Goal: Task Accomplishment & Management: Manage account settings

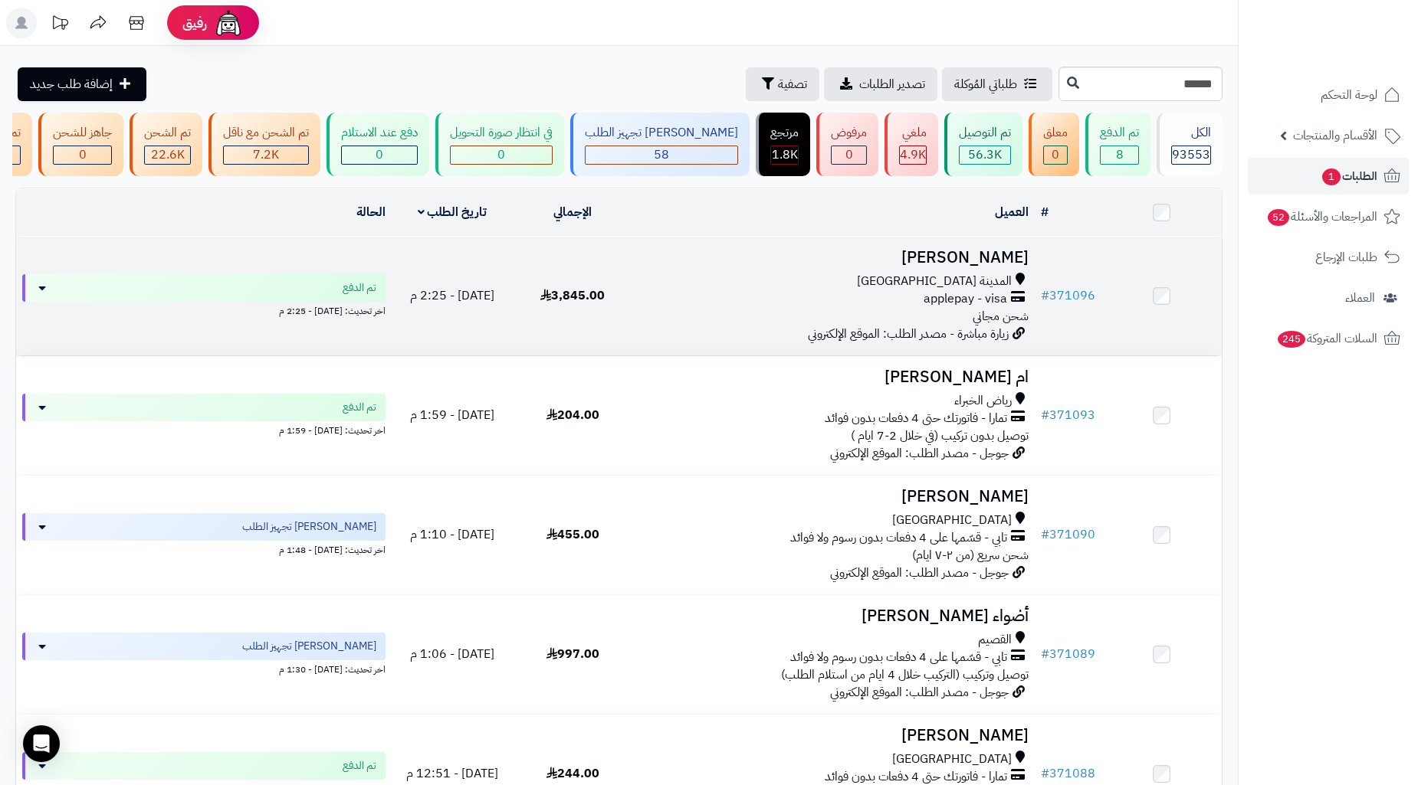
type input "******"
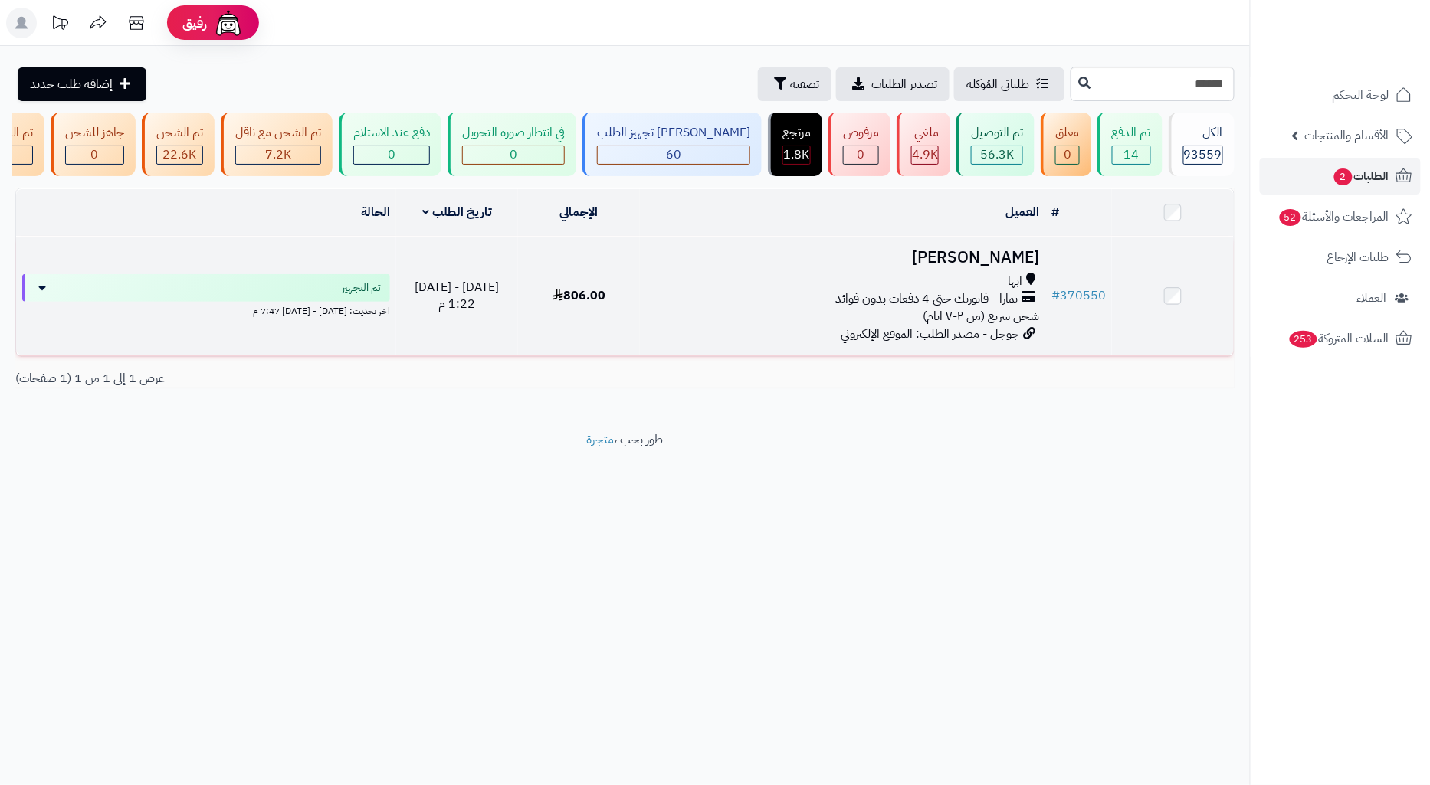
click at [969, 290] on div "ابها" at bounding box center [842, 282] width 393 height 18
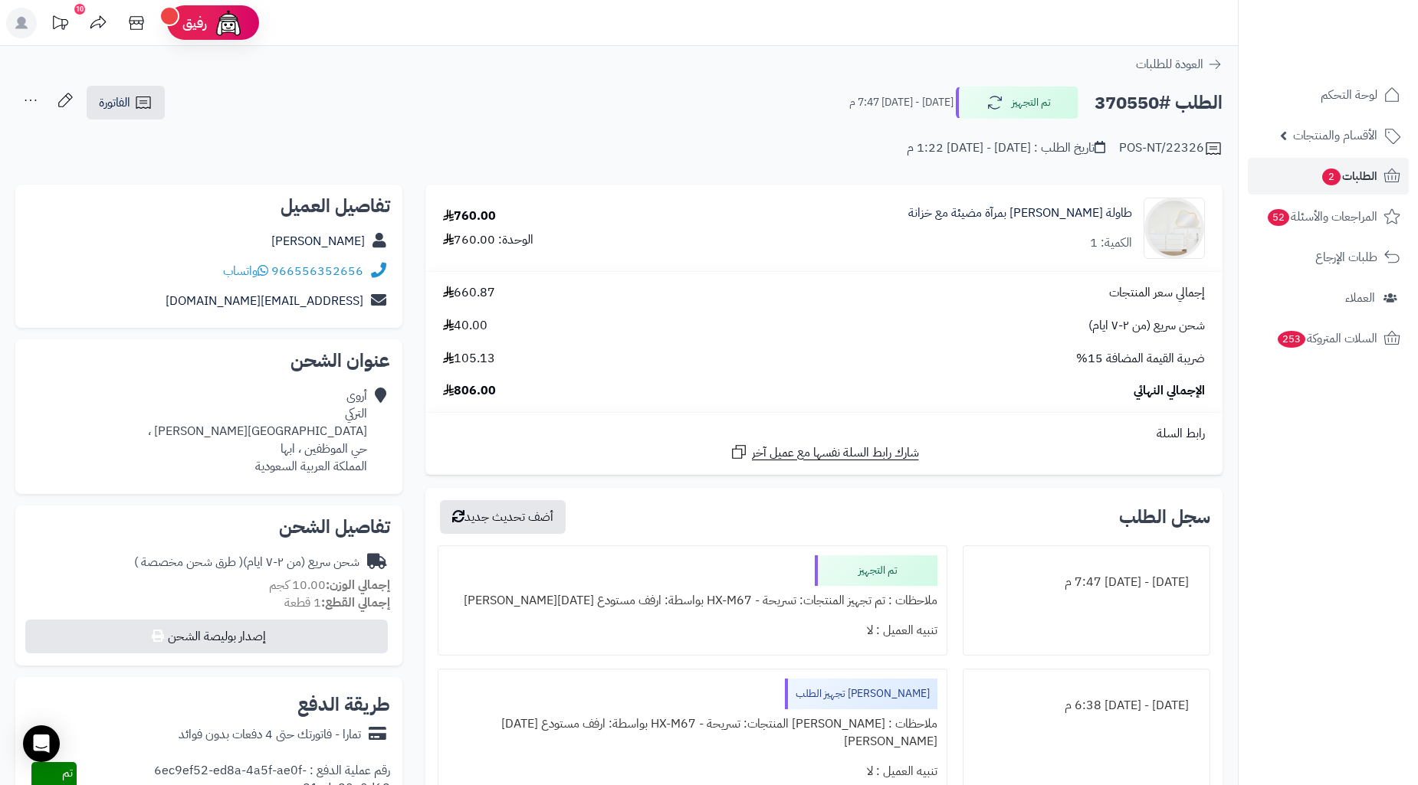
click at [1129, 109] on h2 "الطلب #370550" at bounding box center [1158, 102] width 128 height 31
click at [1304, 171] on link "الطلبات 2" at bounding box center [1328, 176] width 161 height 37
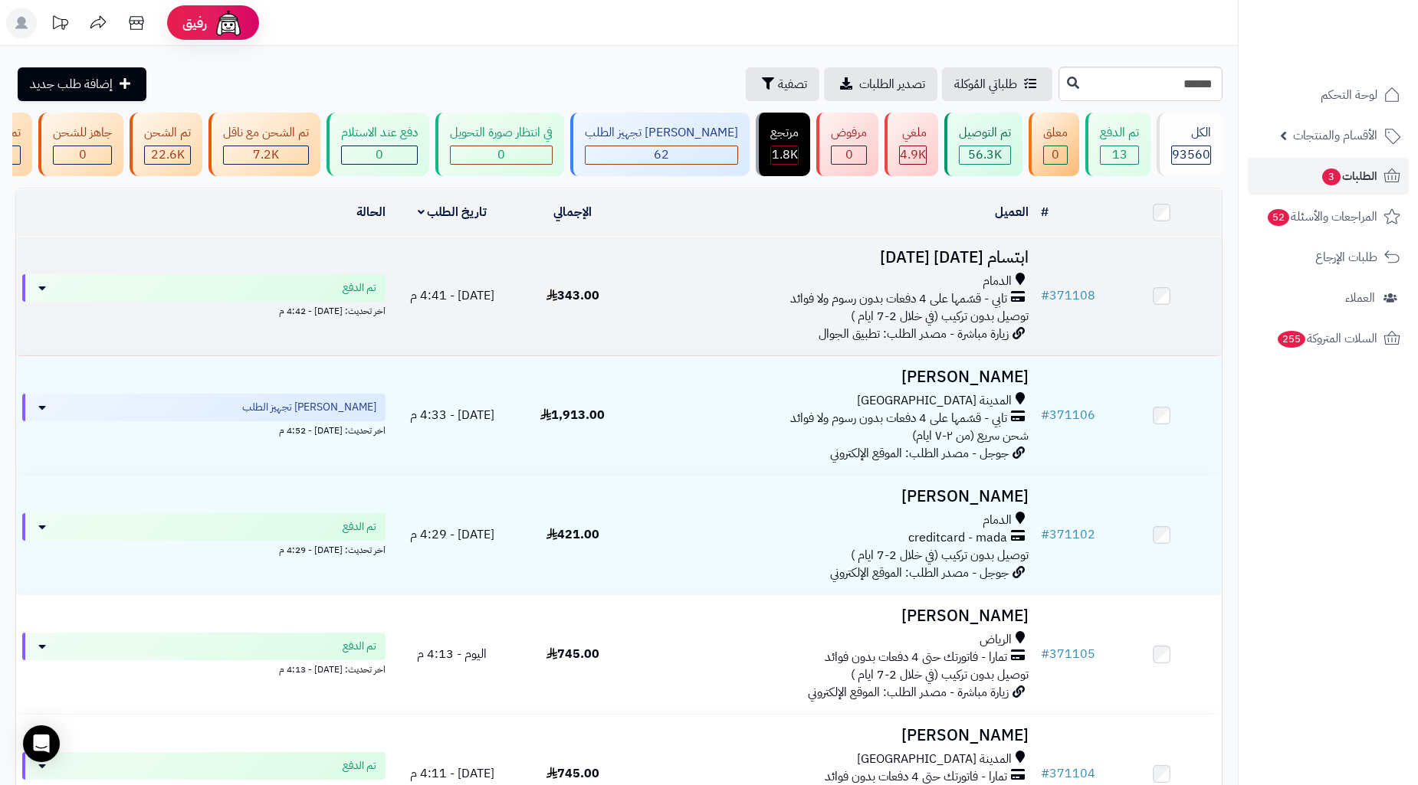
type input "******"
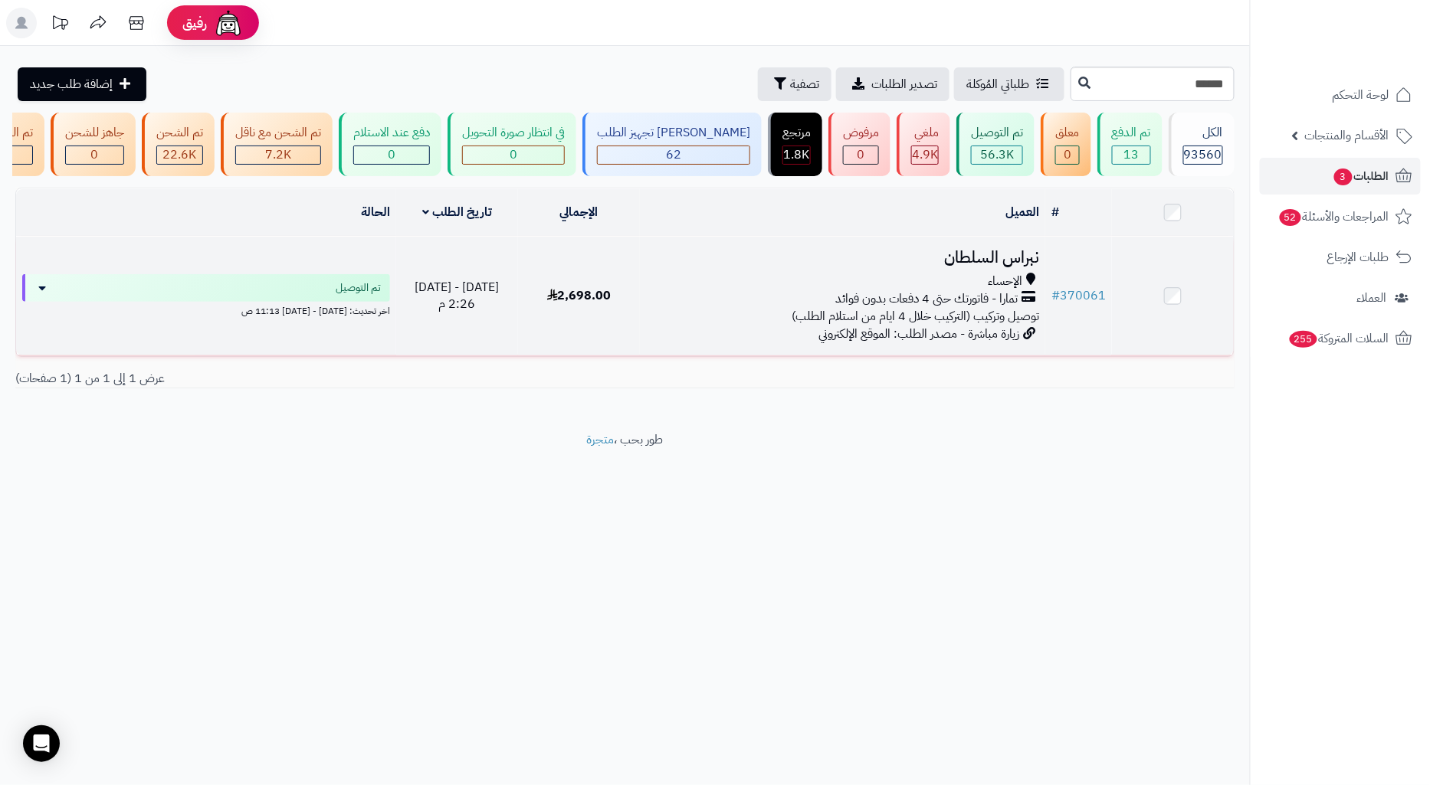
click at [808, 267] on h3 "نبراس السلطان" at bounding box center [842, 258] width 393 height 18
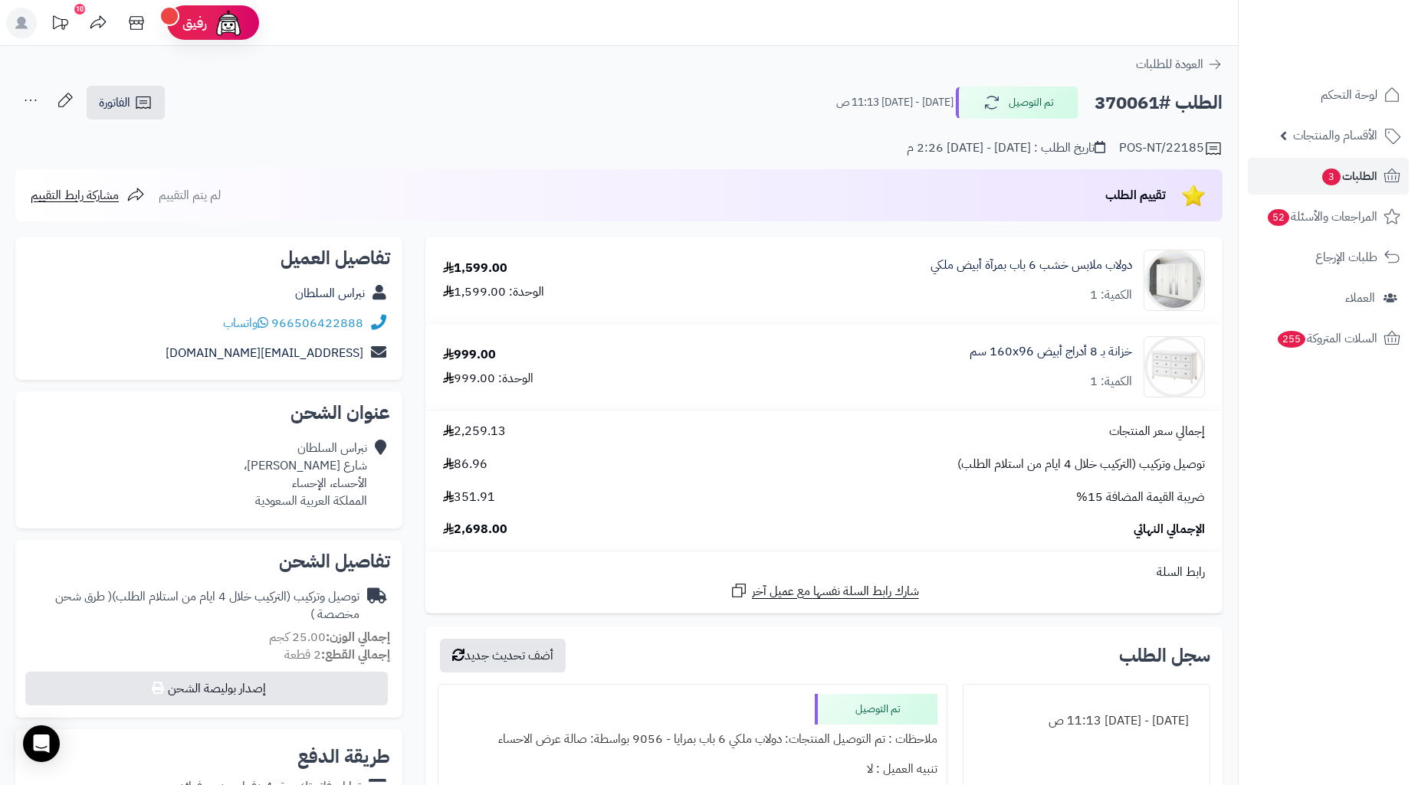
click at [1136, 101] on h2 "الطلب #370061" at bounding box center [1158, 102] width 128 height 31
copy h2 "370061"
click at [323, 477] on div "نبراس السلطان شارع شبيلي العمران، الأحساء، الإحساء المملكة العربية السعودية" at bounding box center [305, 475] width 123 height 70
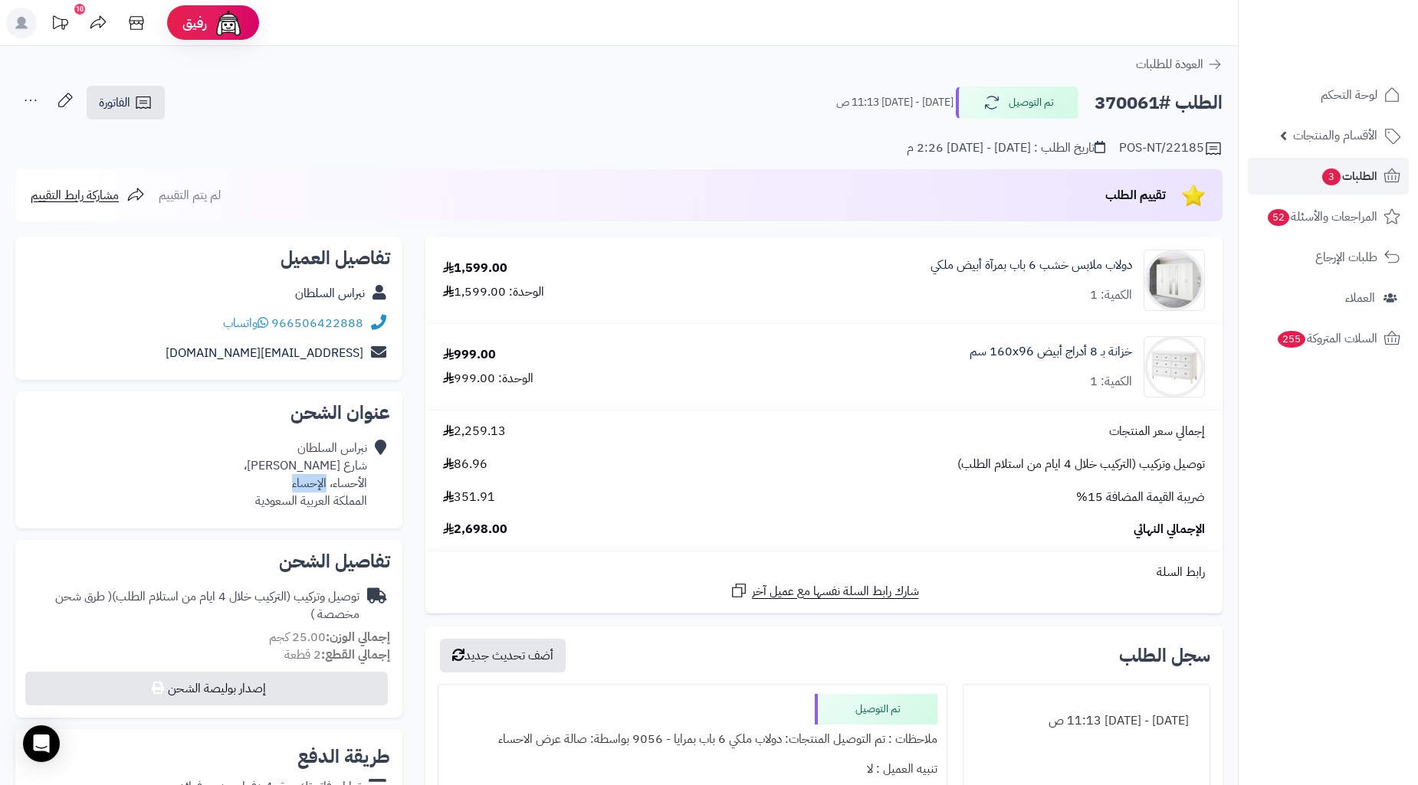
click at [323, 477] on div "نبراس السلطان شارع شبيلي العمران، الأحساء، الإحساء المملكة العربية السعودية" at bounding box center [305, 475] width 123 height 70
copy div "الأحساء، الإحساء"
click at [155, 108] on link "الفاتورة" at bounding box center [126, 103] width 78 height 34
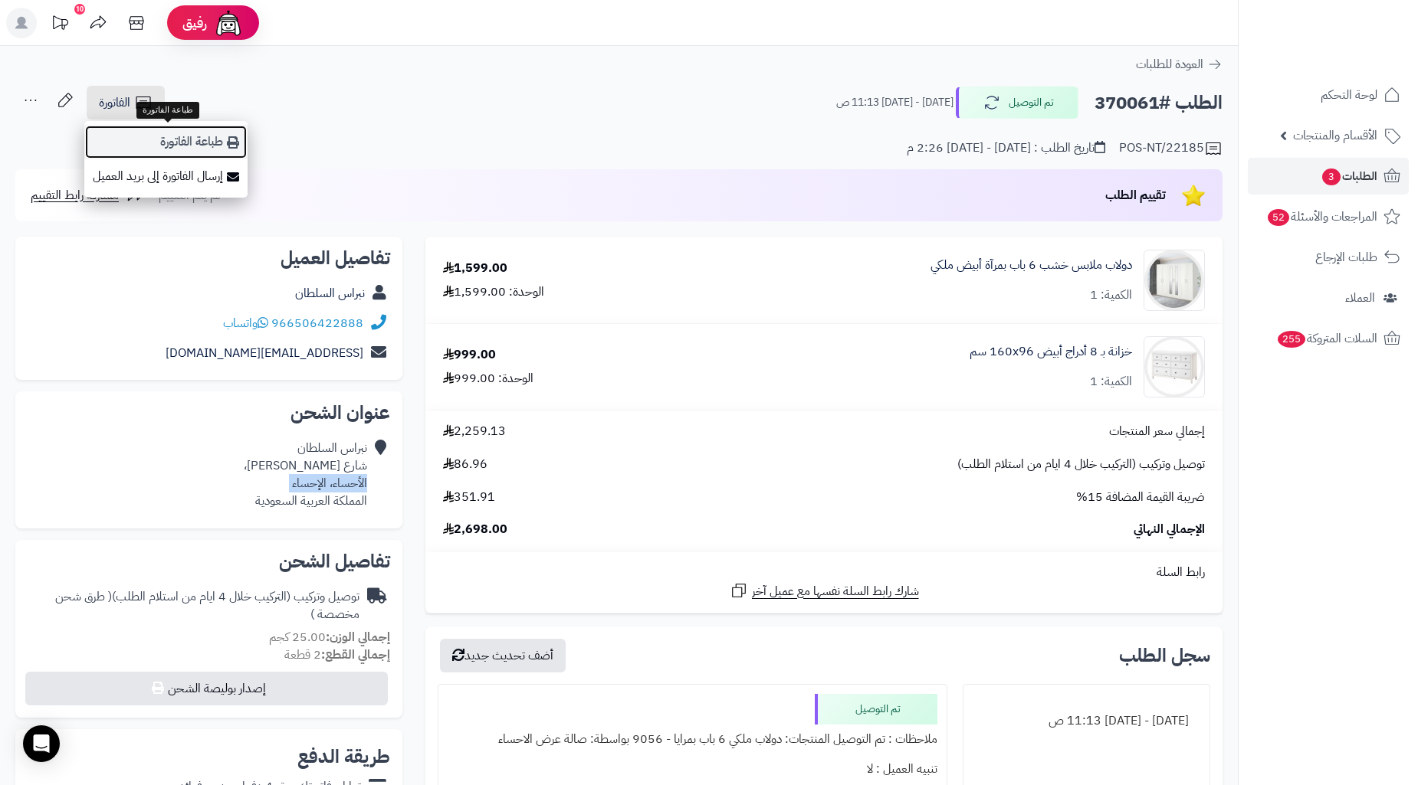
click at [217, 133] on link "طباعة الفاتورة" at bounding box center [165, 142] width 163 height 34
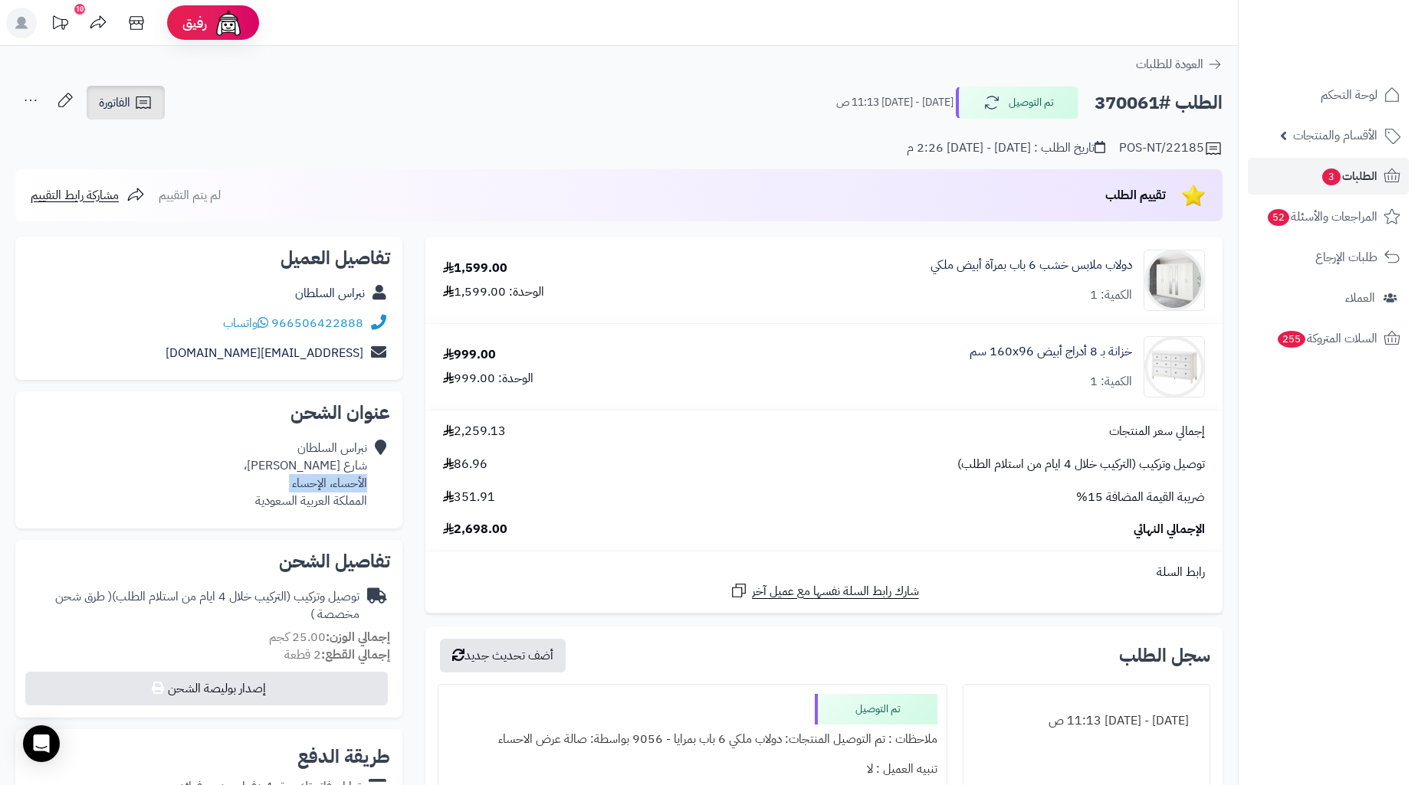
click at [153, 95] on link "الفاتورة" at bounding box center [126, 103] width 78 height 34
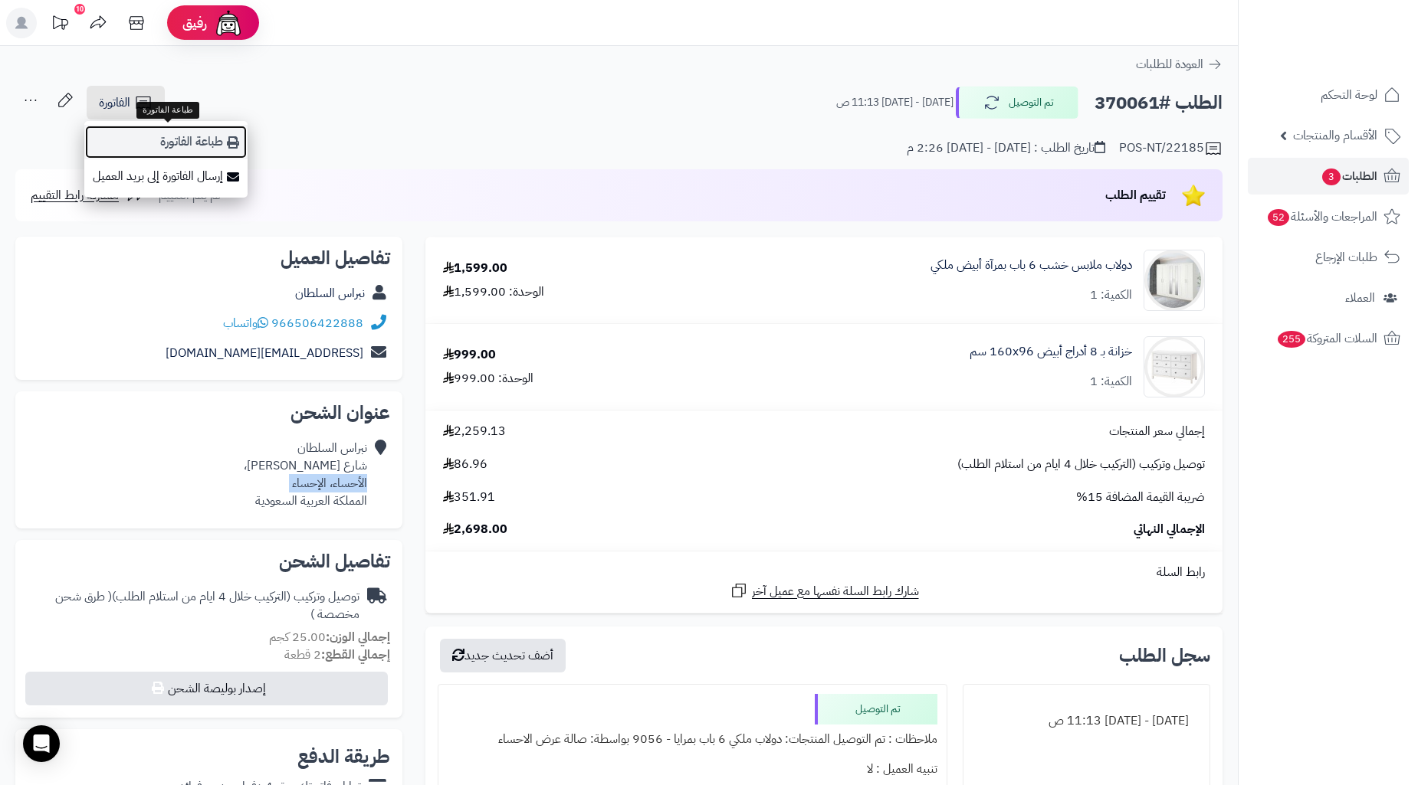
click at [179, 134] on link "طباعة الفاتورة" at bounding box center [165, 142] width 163 height 34
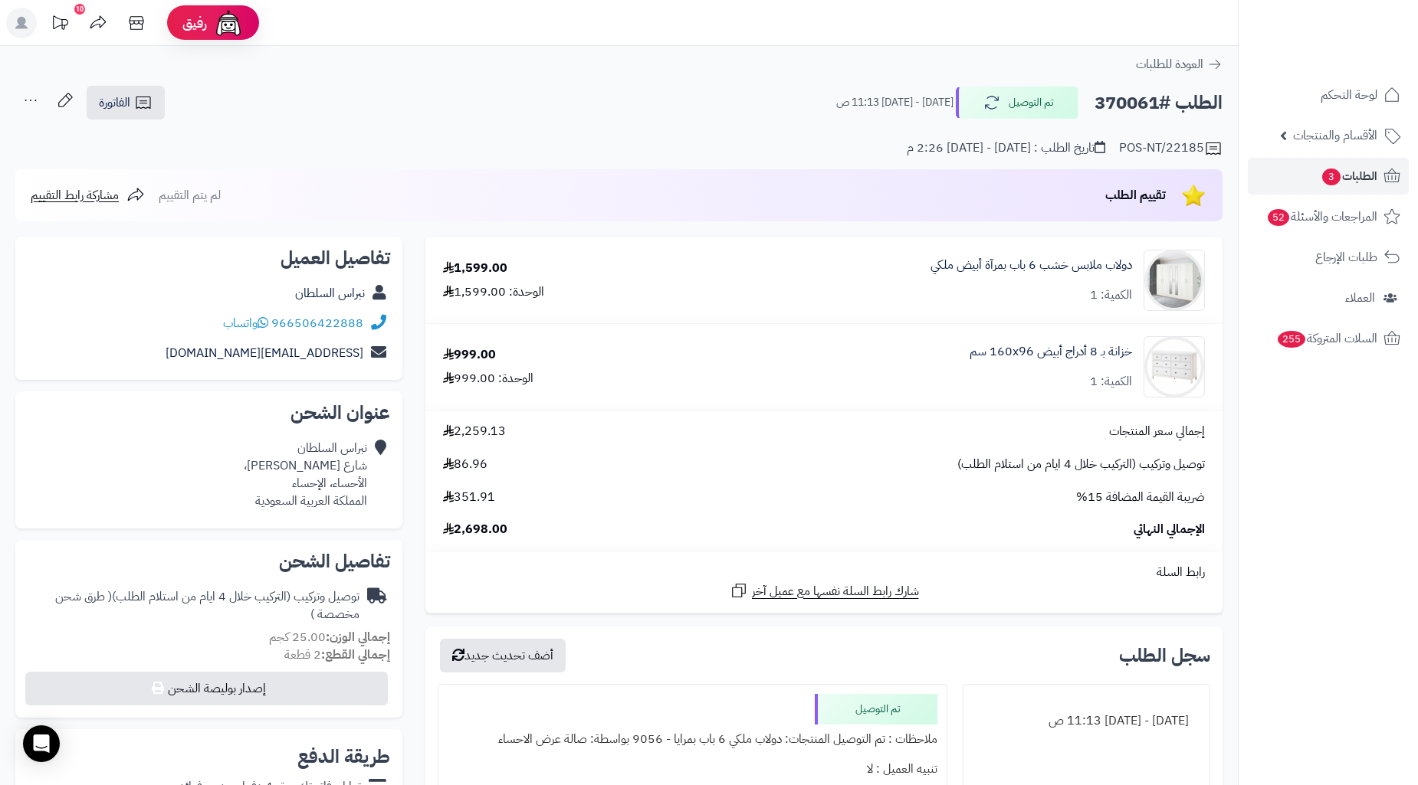
click at [1125, 115] on h2 "الطلب #370061" at bounding box center [1158, 102] width 128 height 31
copy h2 "370061"
